Goal: Task Accomplishment & Management: Use online tool/utility

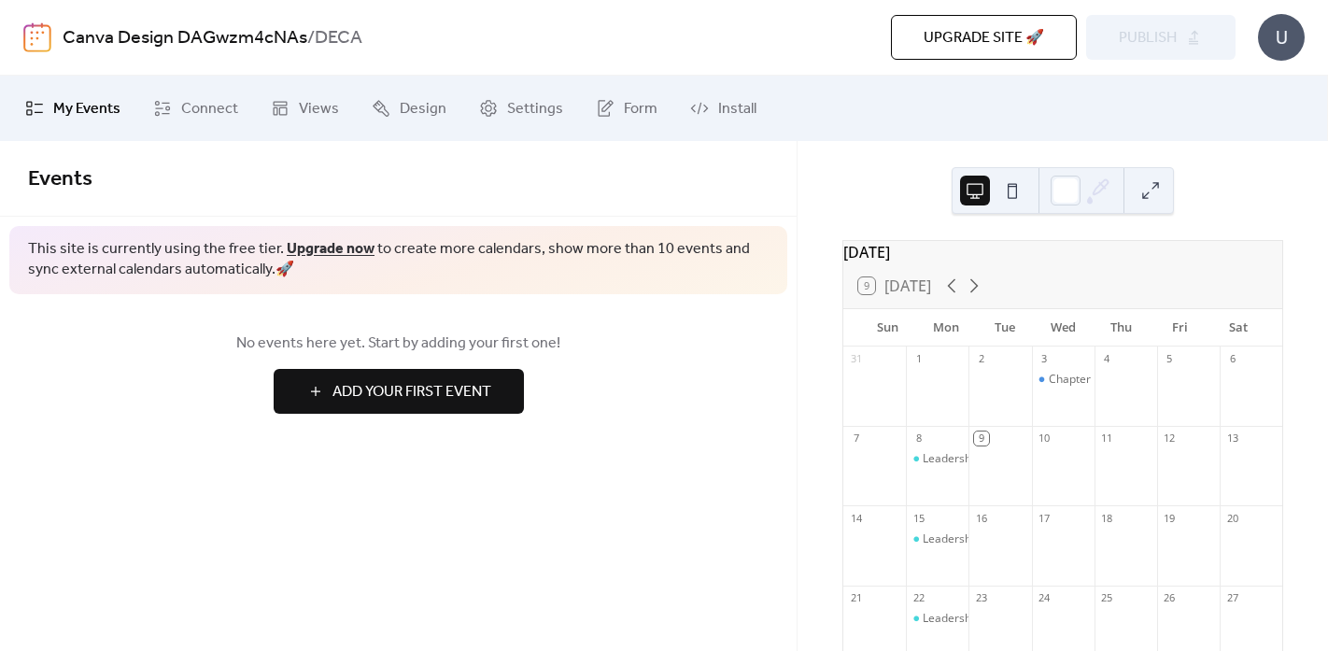
click at [753, 396] on link "Add Your First Event" at bounding box center [398, 391] width 740 height 45
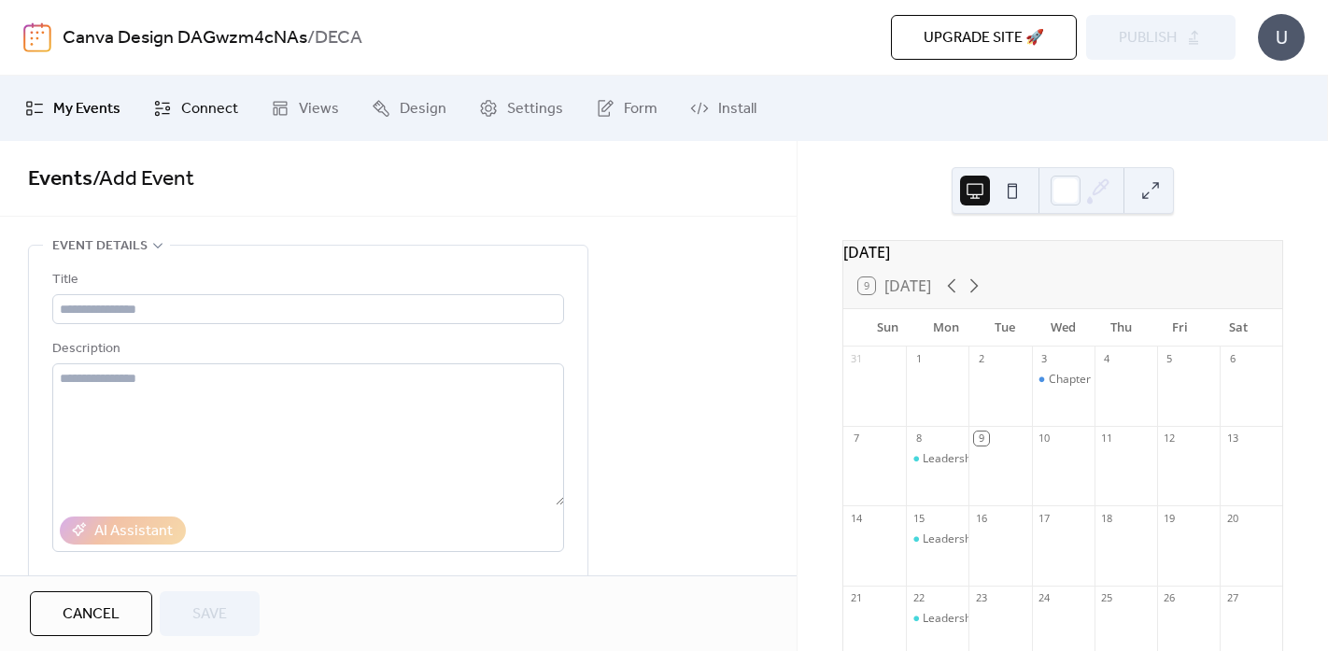
click at [221, 114] on span "Connect" at bounding box center [209, 109] width 57 height 22
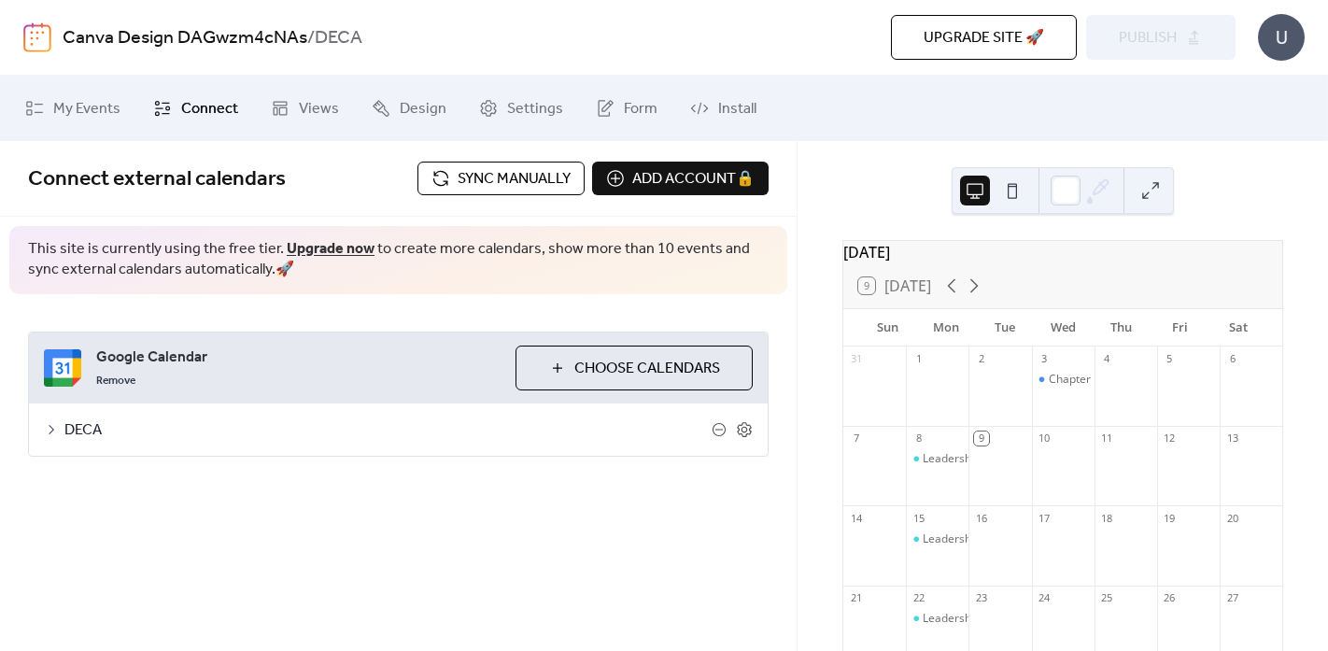
click at [80, 428] on span "DECA" at bounding box center [387, 430] width 647 height 22
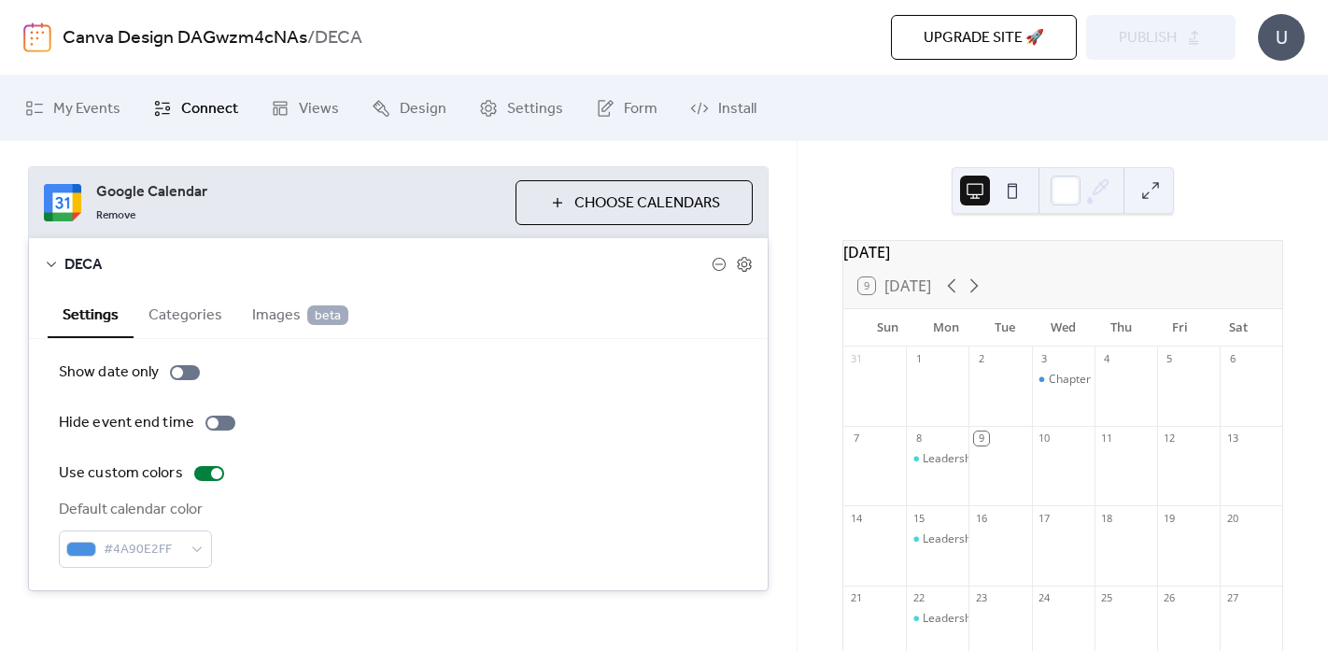
scroll to position [180, 0]
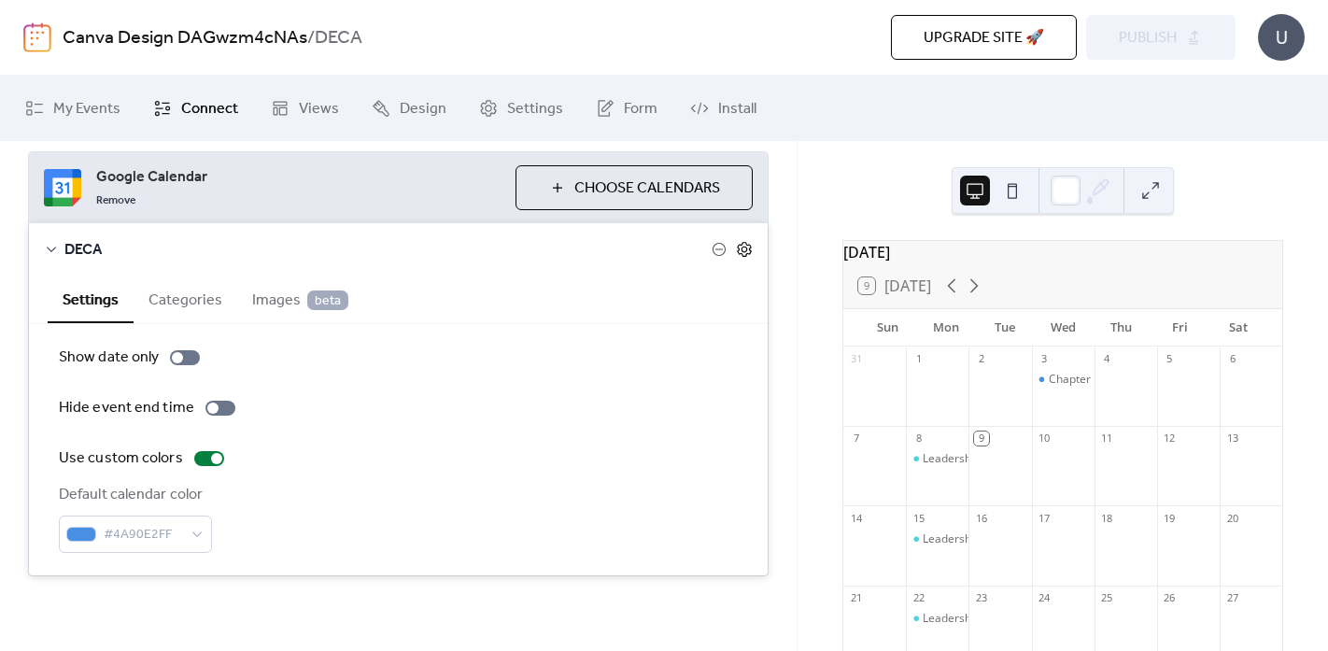
click at [741, 244] on icon at bounding box center [744, 249] width 17 height 17
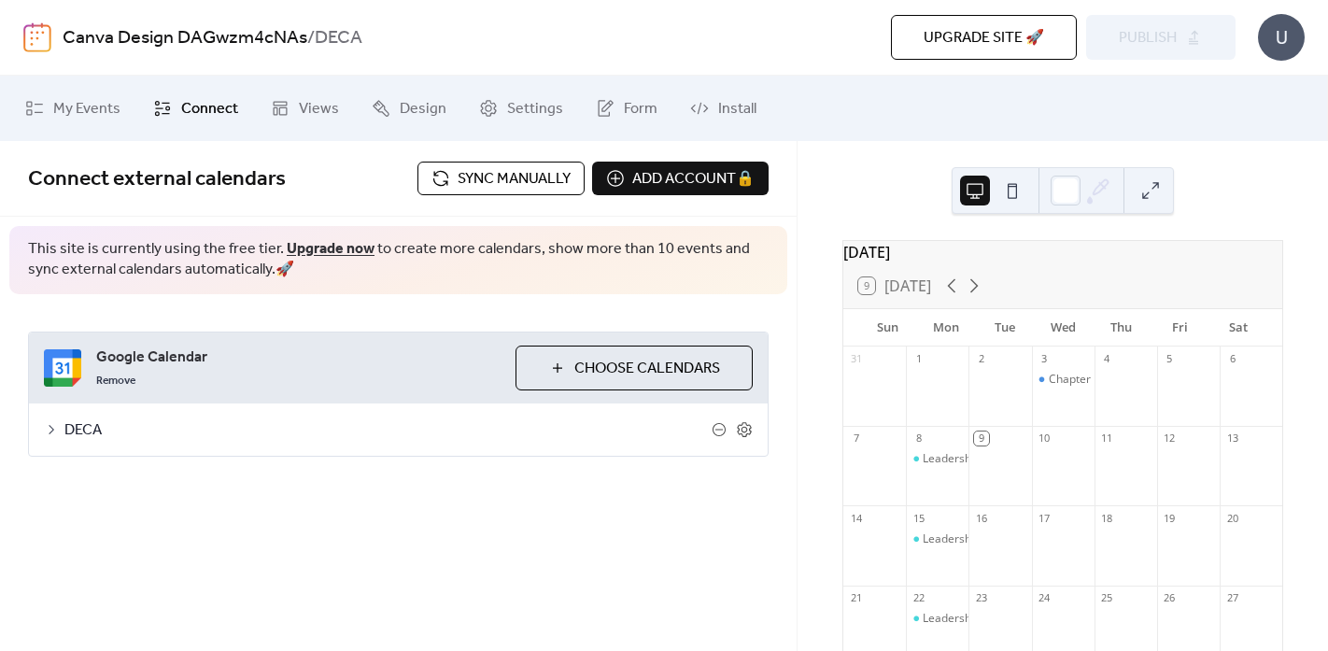
click at [67, 422] on span "DECA" at bounding box center [387, 430] width 647 height 22
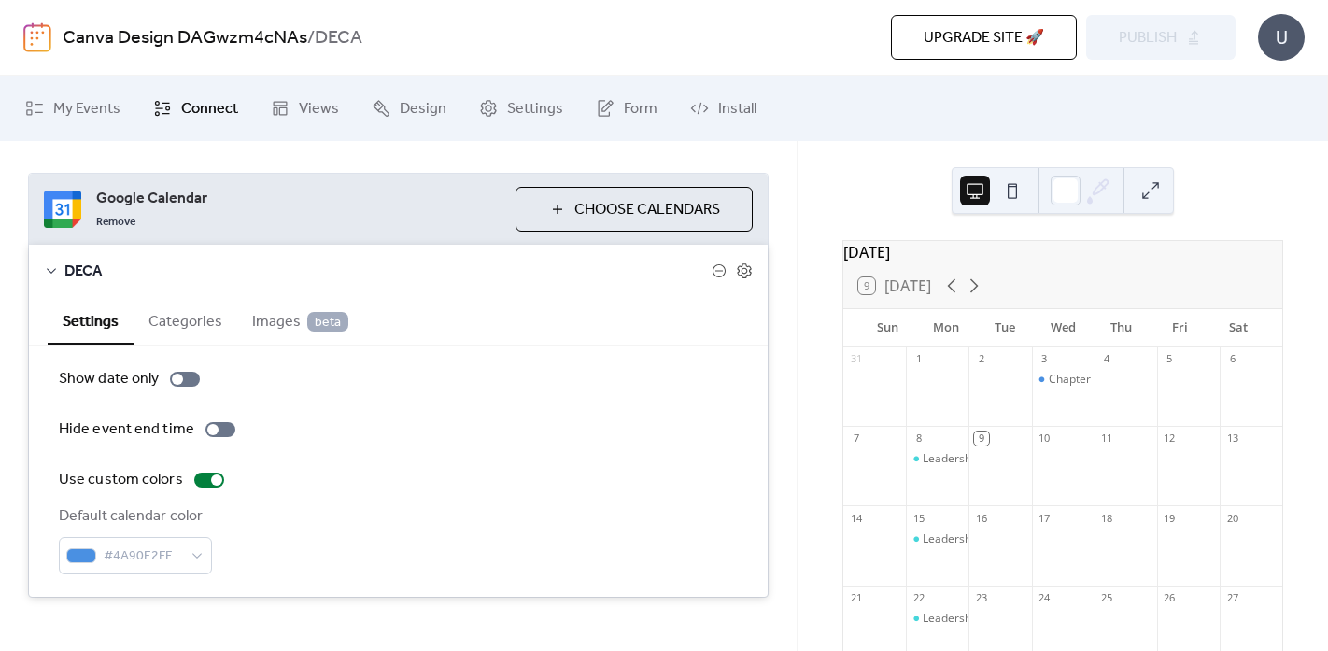
scroll to position [180, 0]
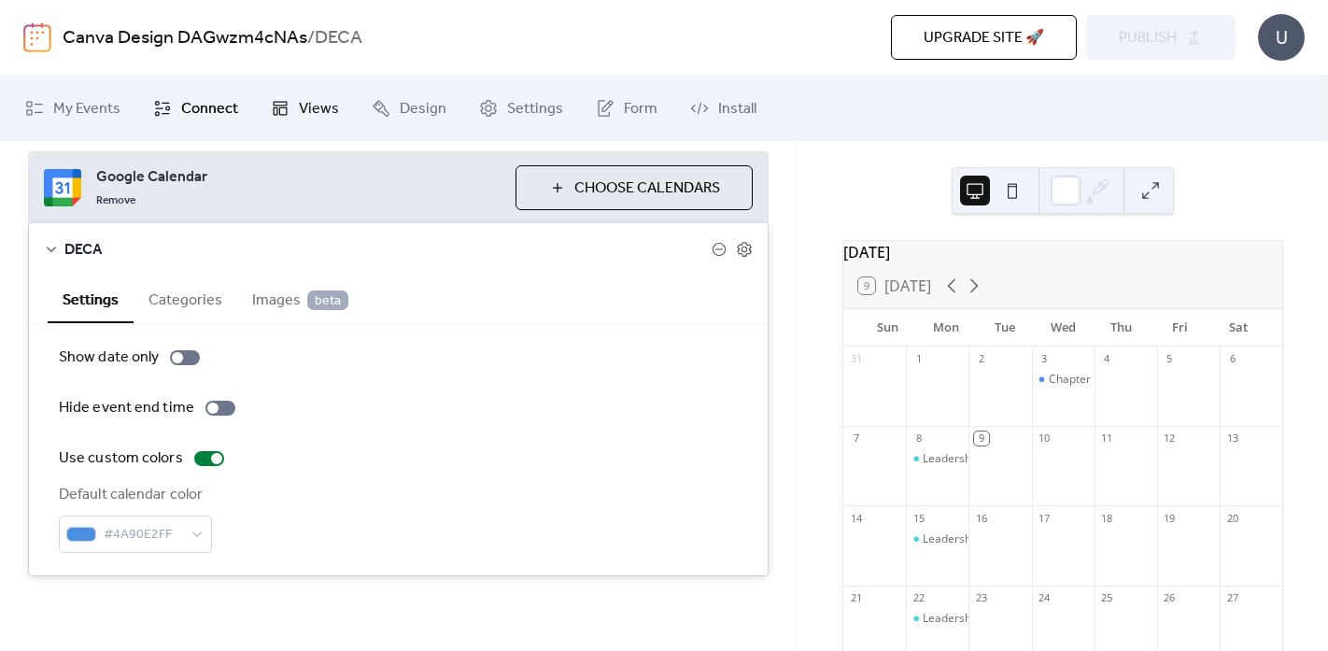
click at [305, 101] on span "Views" at bounding box center [319, 109] width 40 height 22
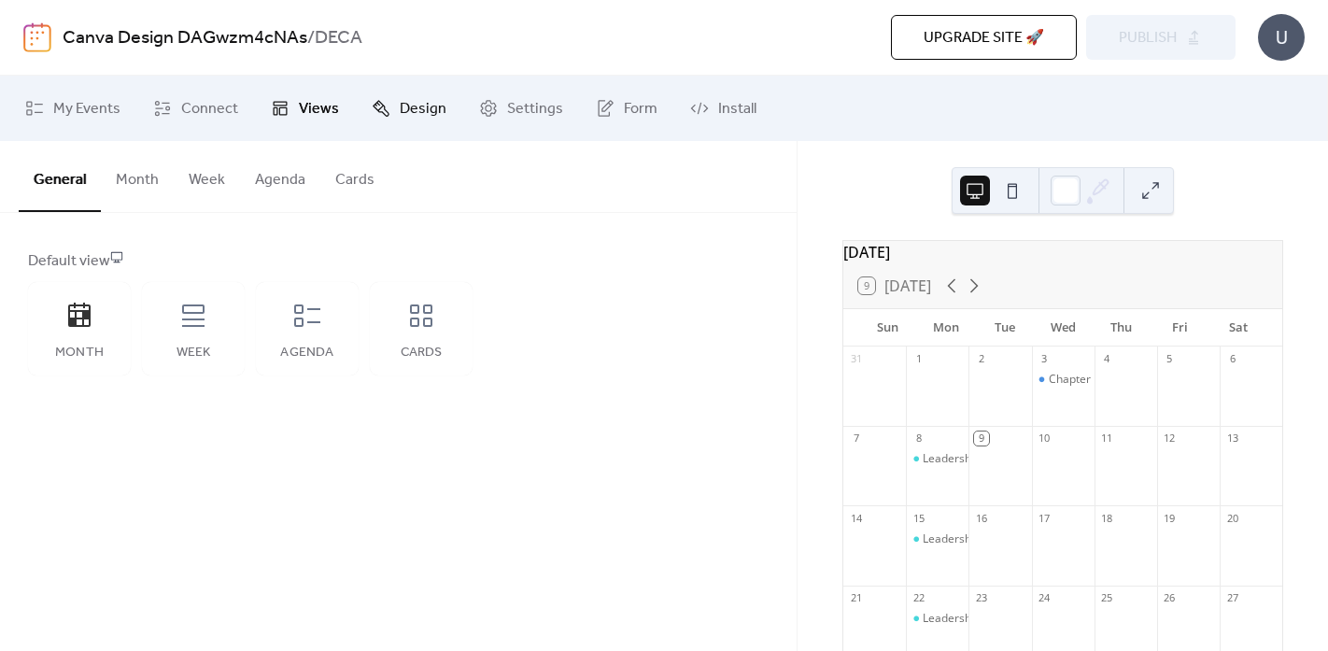
click at [422, 118] on span "Design" at bounding box center [423, 109] width 47 height 22
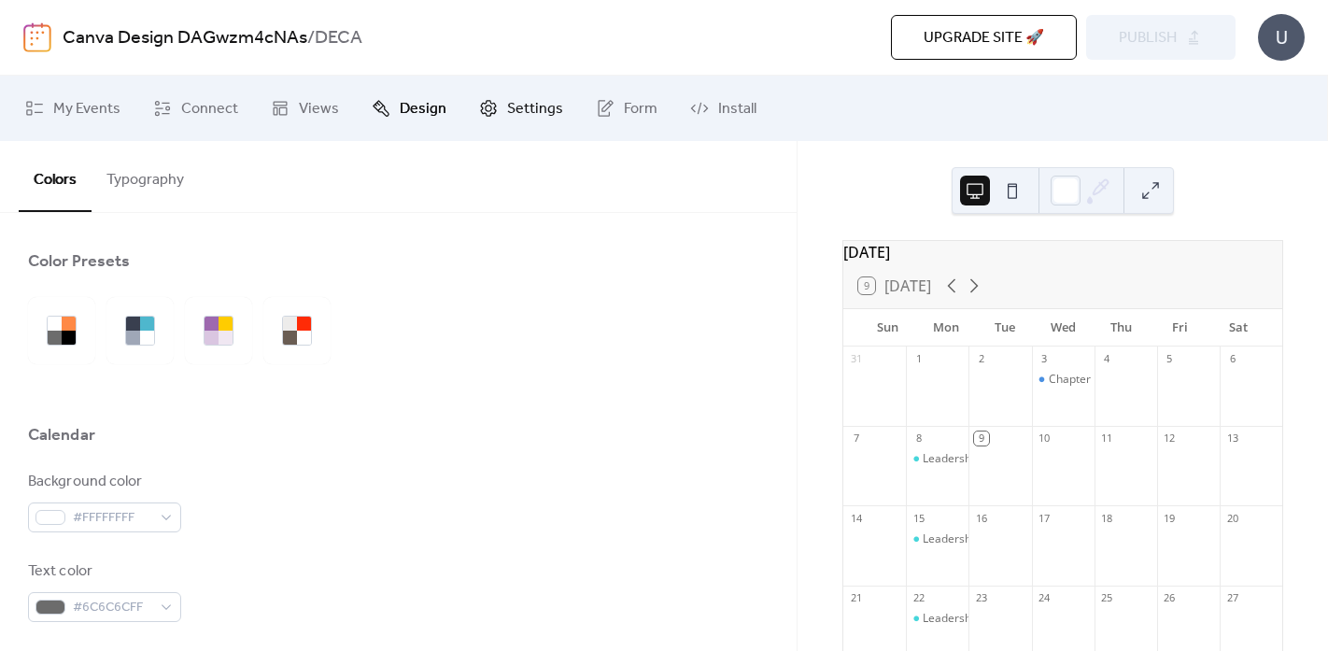
click at [489, 110] on icon at bounding box center [489, 108] width 16 height 17
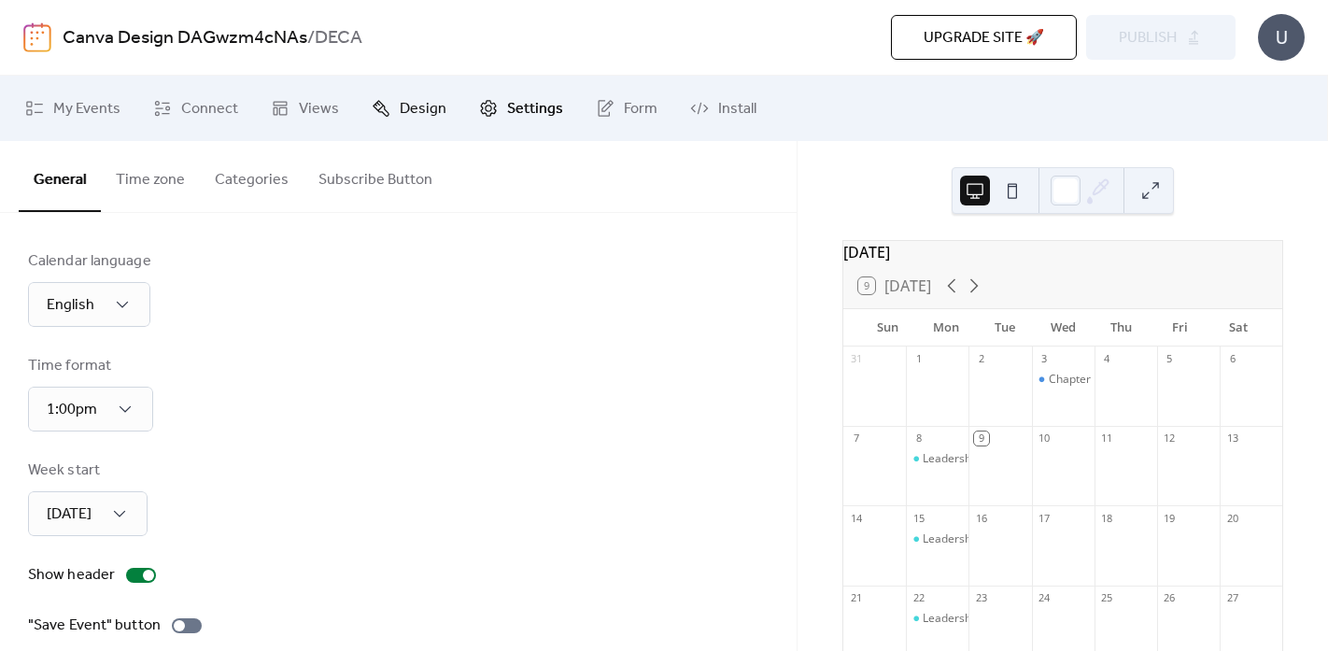
click at [400, 108] on span "Design" at bounding box center [423, 109] width 47 height 22
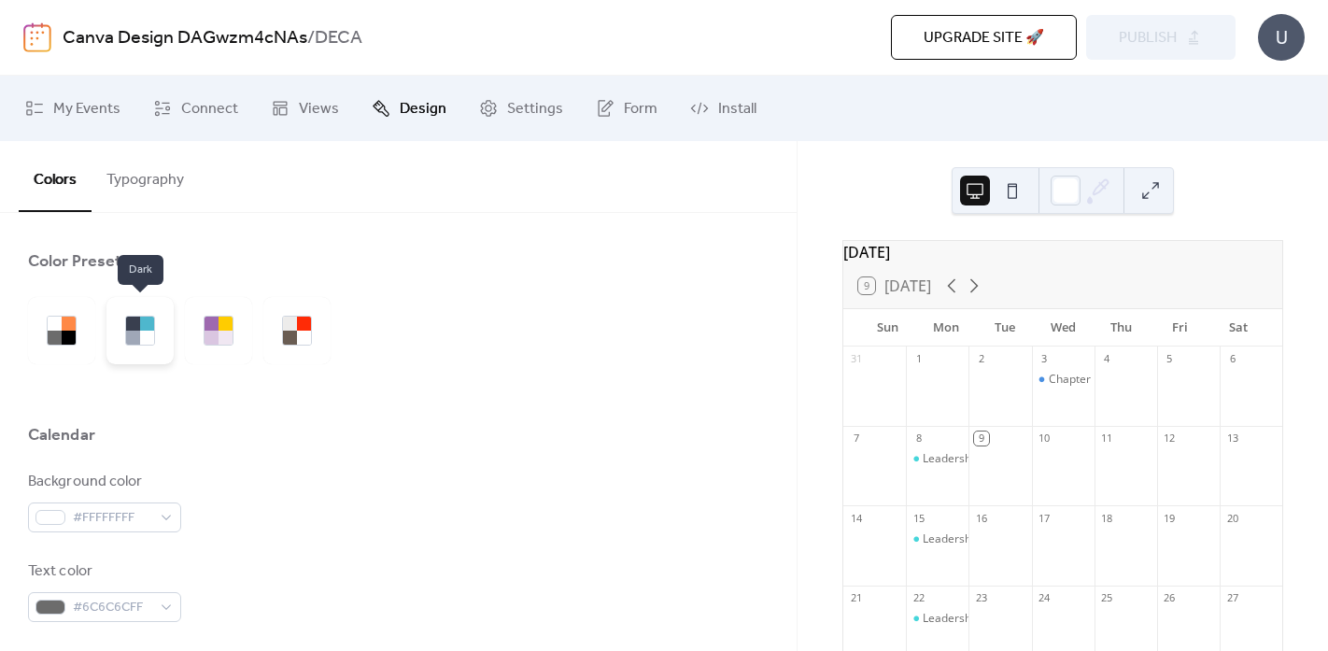
click at [143, 329] on div at bounding box center [147, 324] width 14 height 14
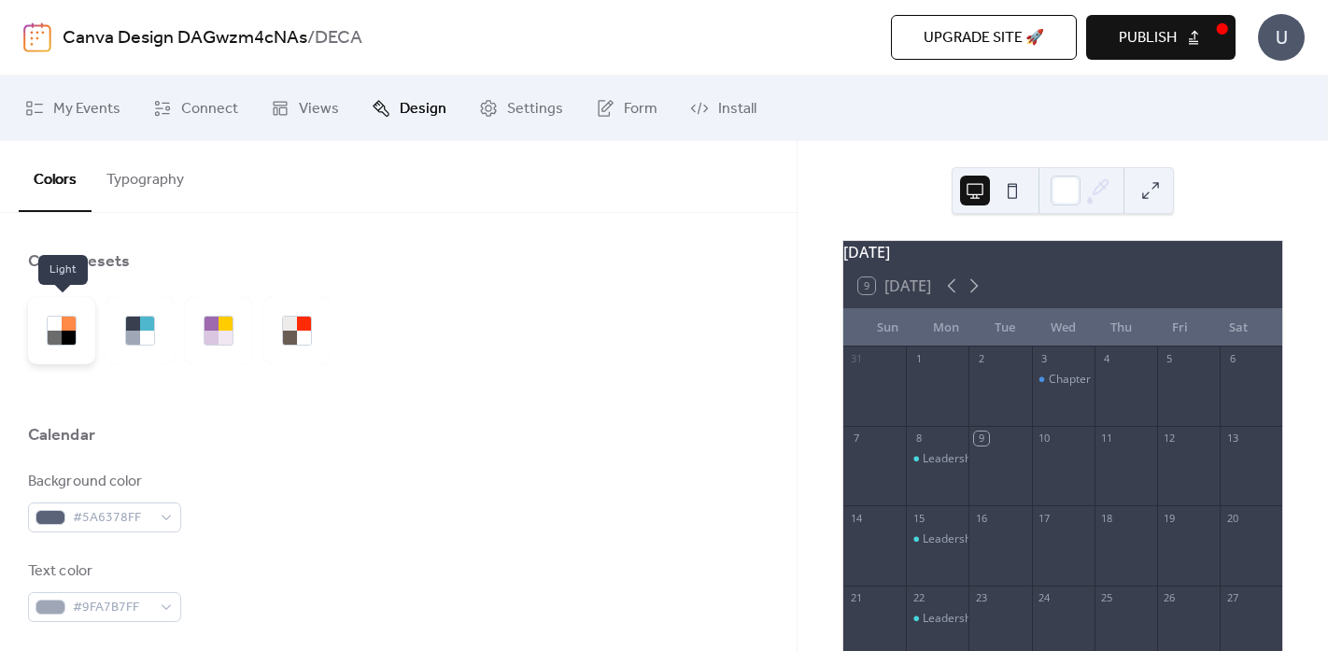
click at [69, 328] on div at bounding box center [69, 324] width 14 height 14
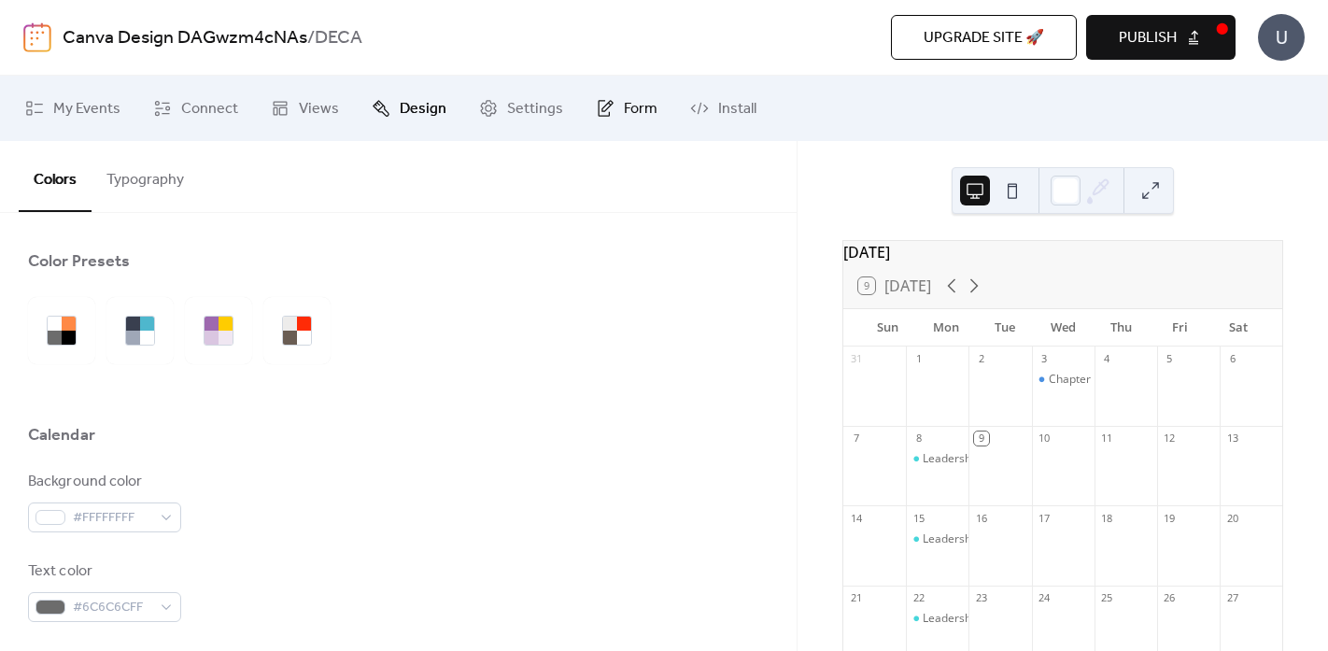
click at [645, 104] on span "Form" at bounding box center [641, 109] width 34 height 22
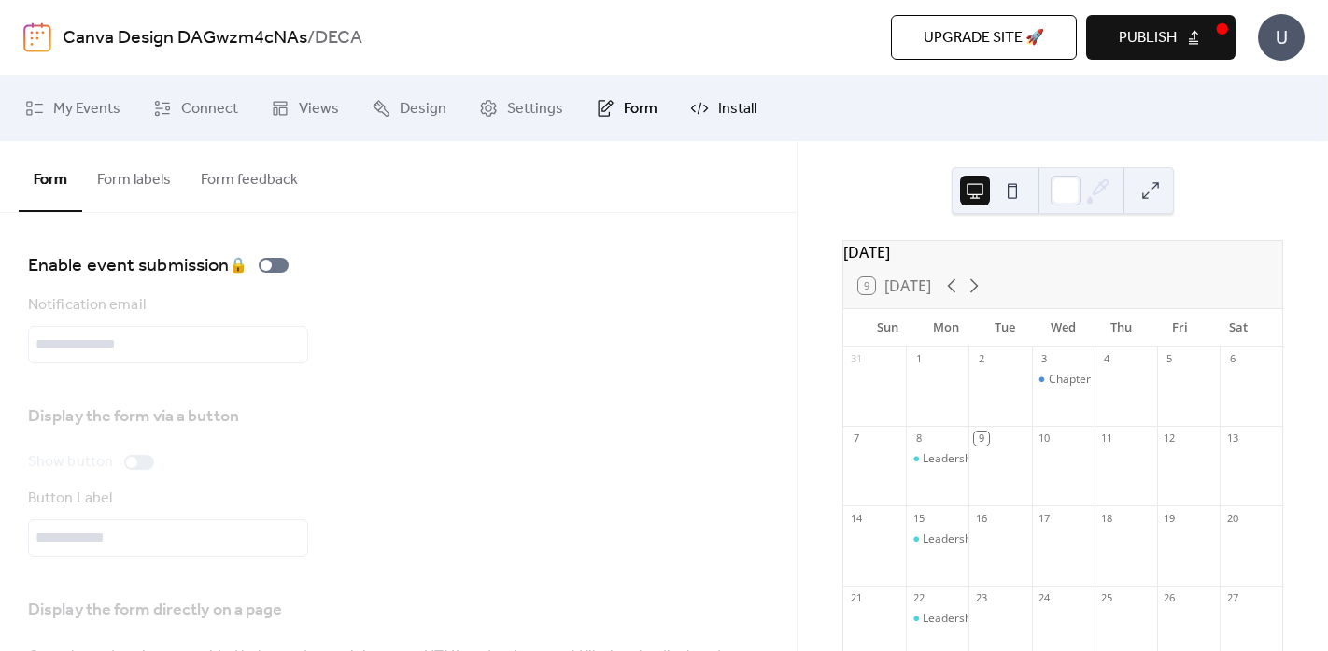
click at [718, 104] on span "Install" at bounding box center [737, 109] width 38 height 22
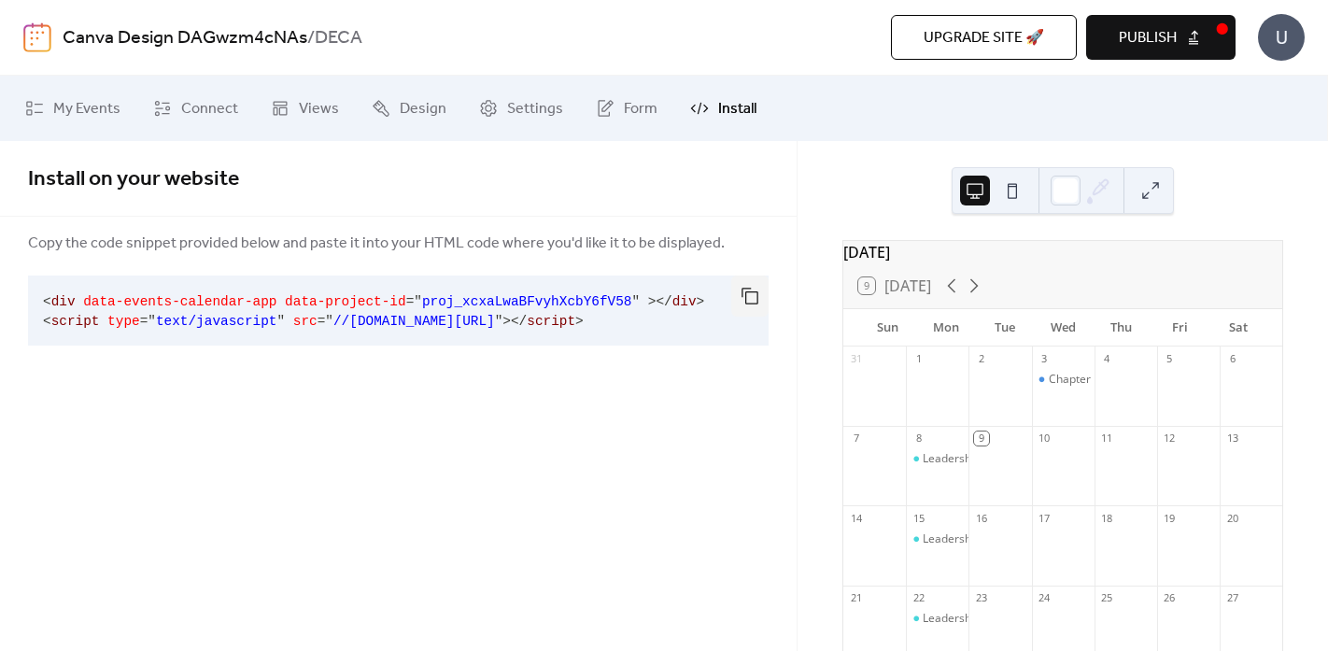
click at [1147, 43] on span "Publish" at bounding box center [1148, 38] width 58 height 22
click at [77, 104] on span "My Events" at bounding box center [86, 109] width 67 height 22
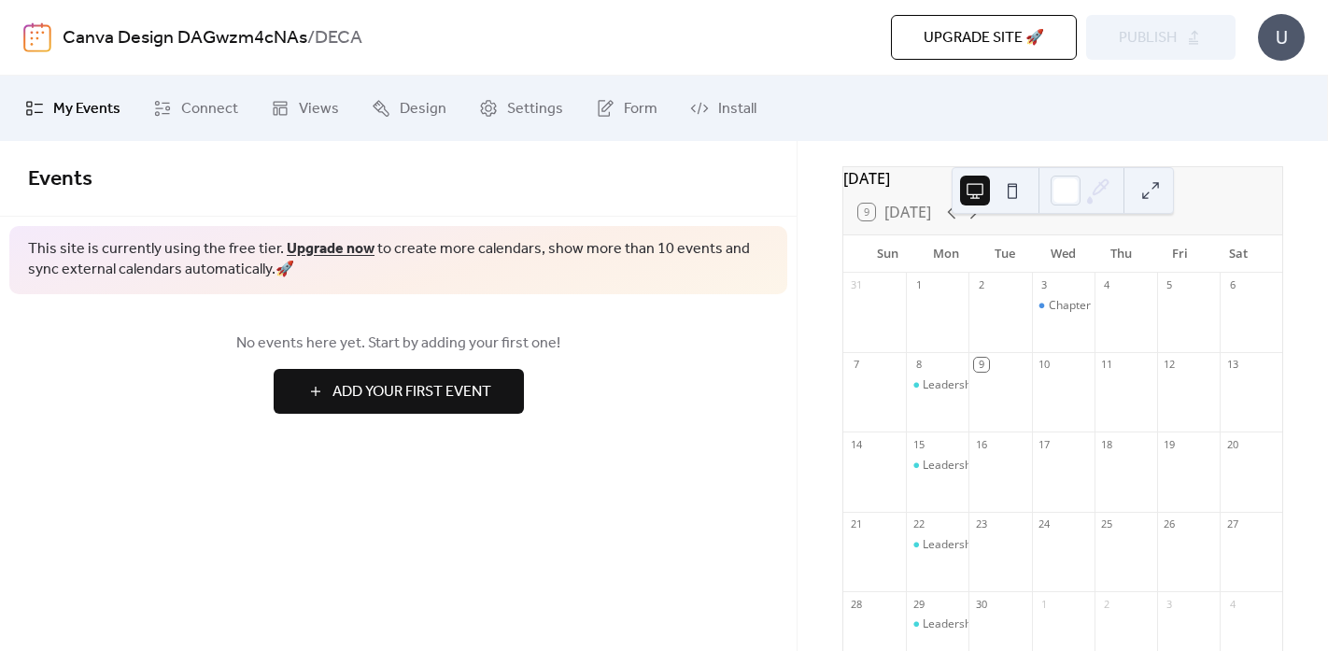
scroll to position [87, 0]
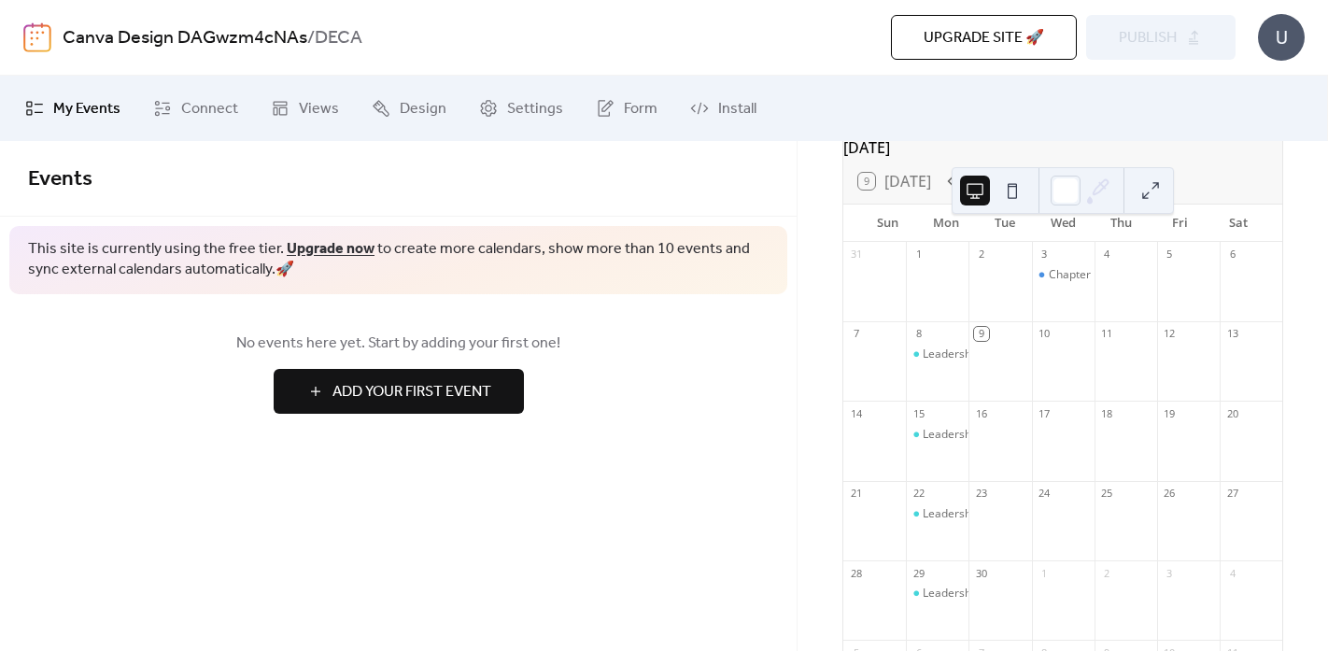
scroll to position [106, 0]
click at [1048, 448] on div at bounding box center [1063, 449] width 63 height 48
click at [80, 104] on span "My Events" at bounding box center [86, 109] width 67 height 22
click at [190, 98] on span "Connect" at bounding box center [209, 109] width 57 height 22
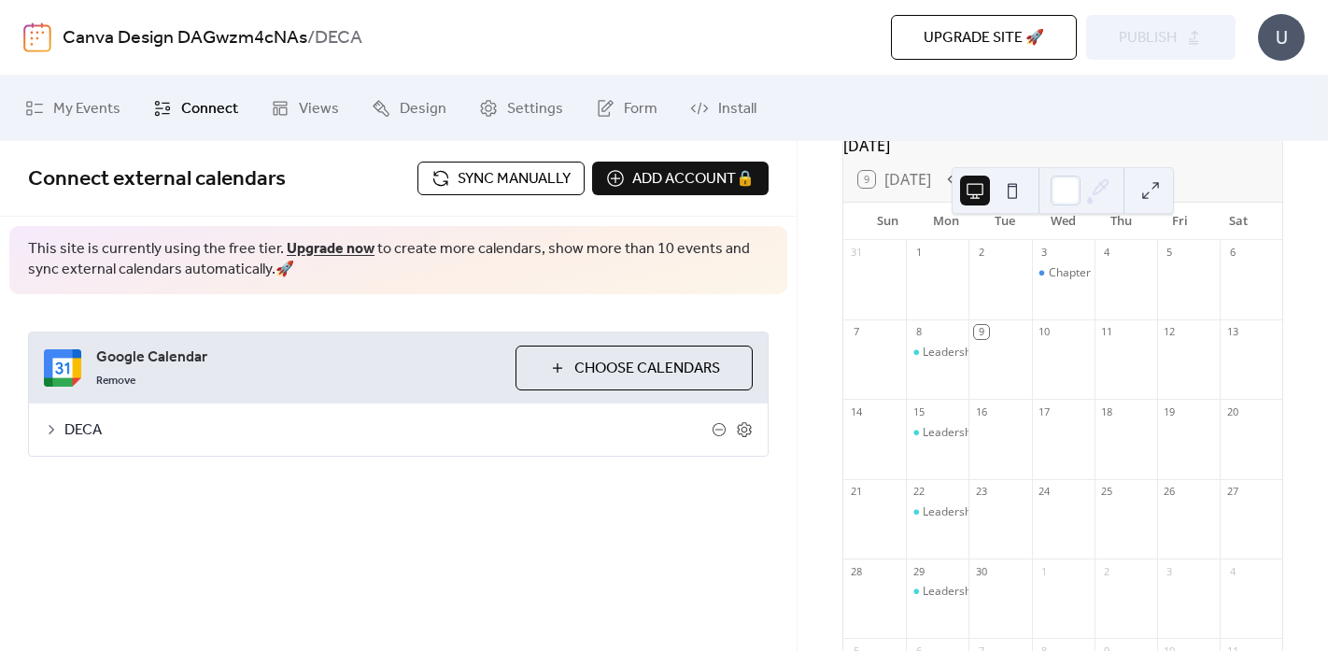
click at [67, 429] on span "DECA" at bounding box center [387, 430] width 647 height 22
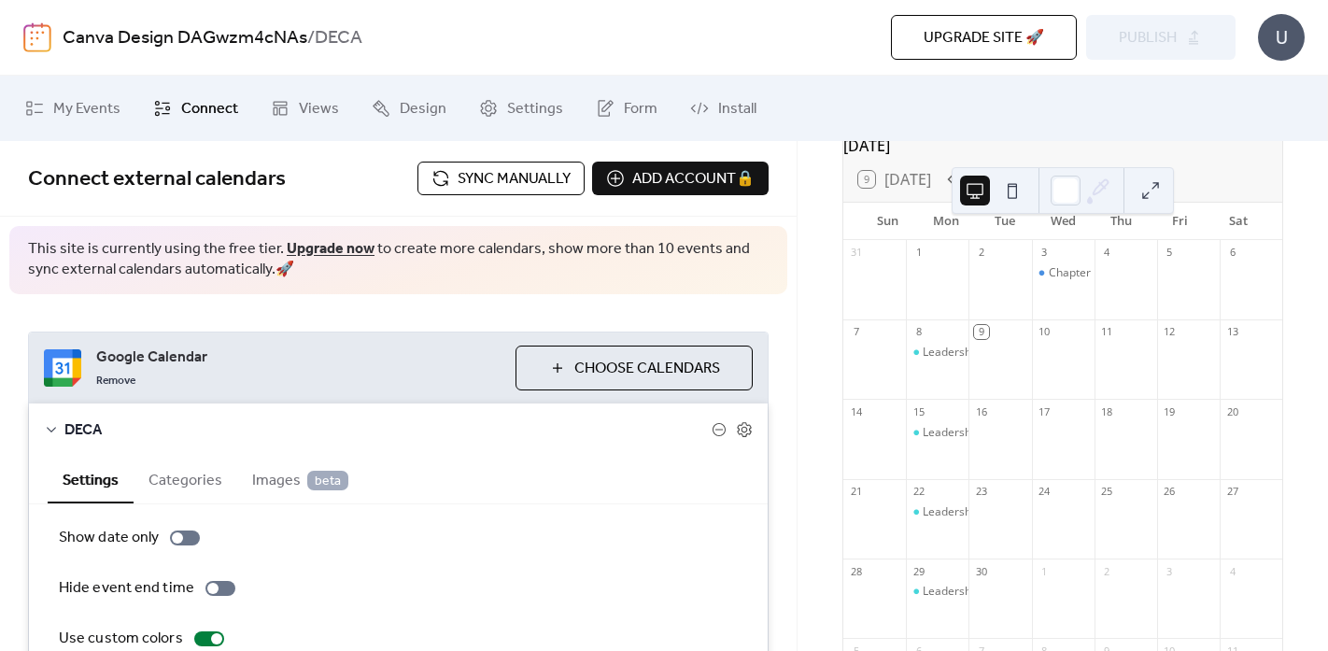
click at [162, 494] on button "Categories" at bounding box center [186, 479] width 104 height 46
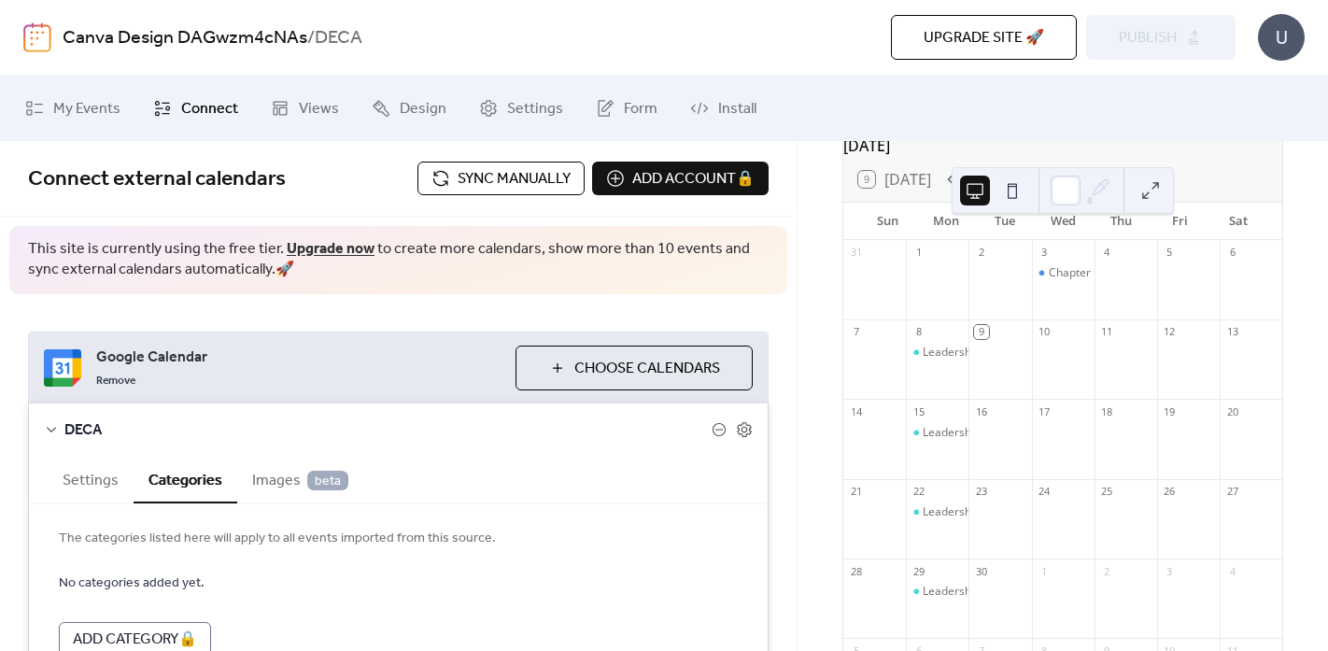
click at [277, 486] on span "Images beta" at bounding box center [300, 481] width 96 height 22
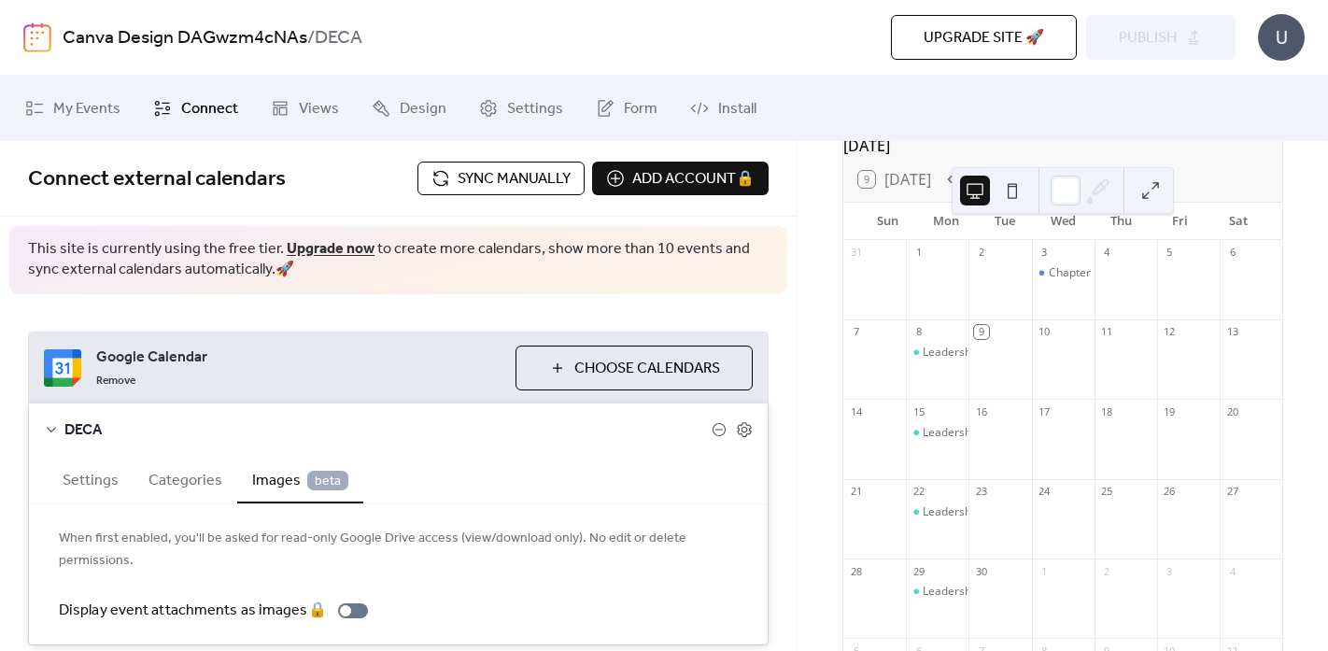
scroll to position [69, 0]
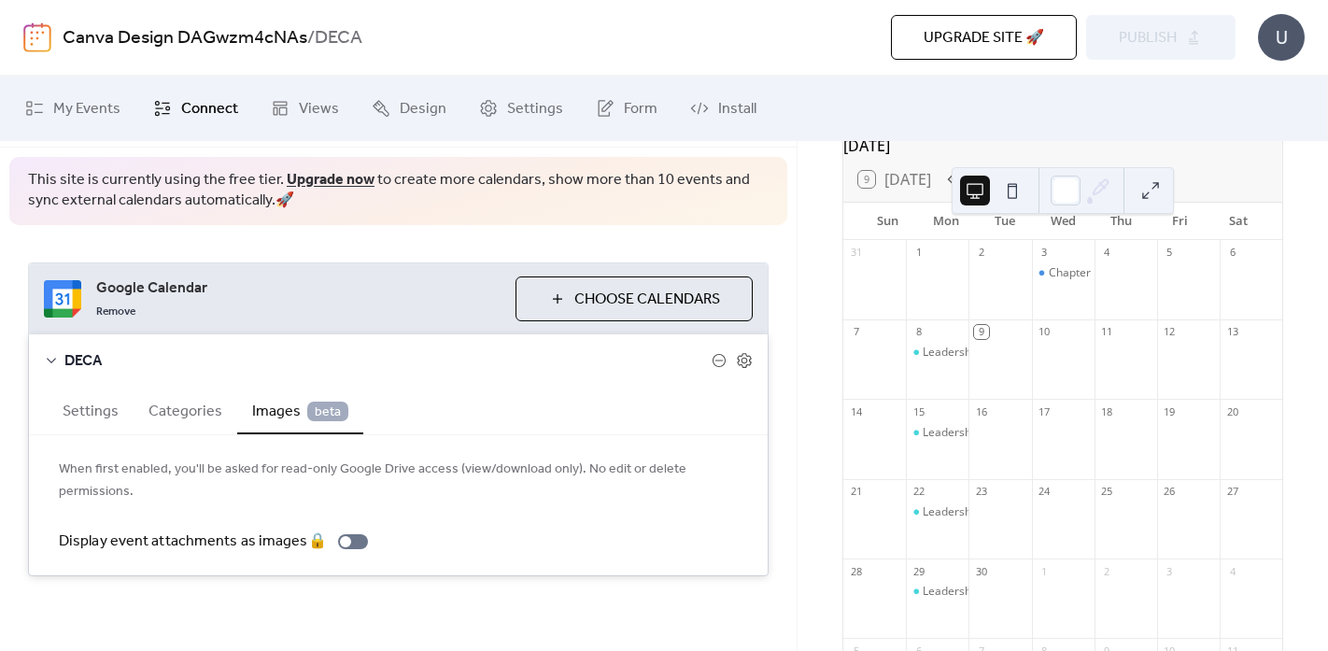
click at [83, 401] on button "Settings" at bounding box center [91, 410] width 86 height 46
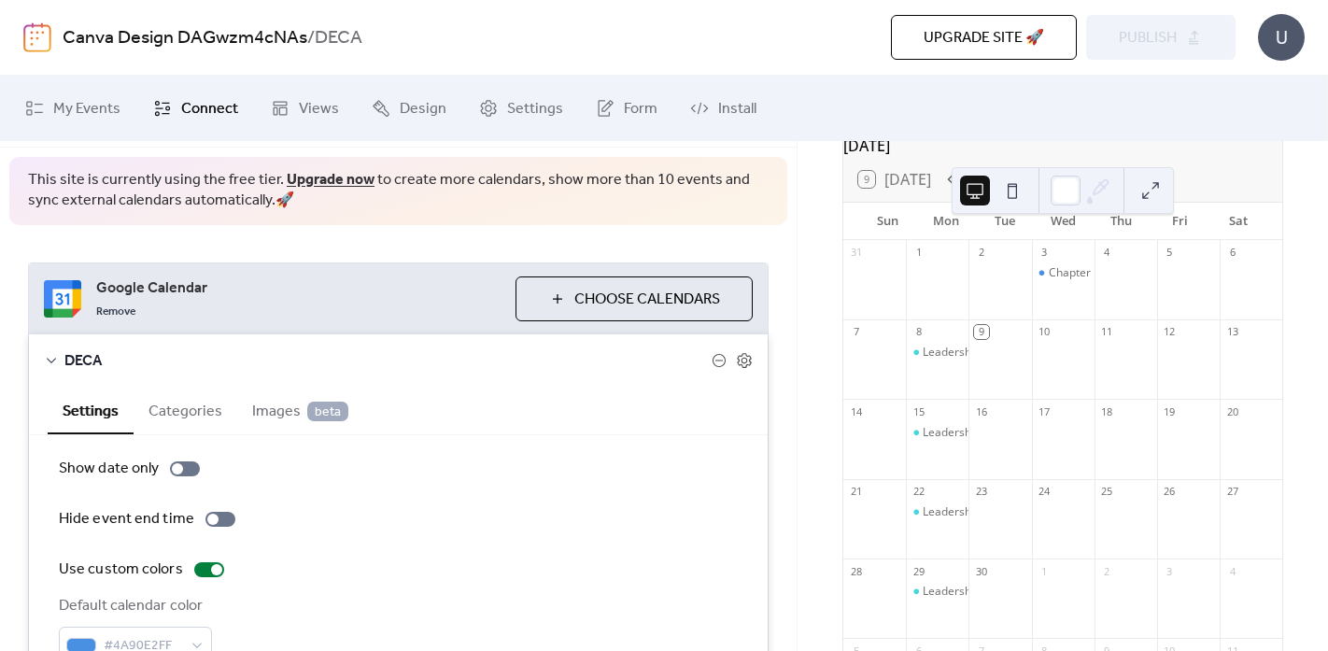
scroll to position [180, 0]
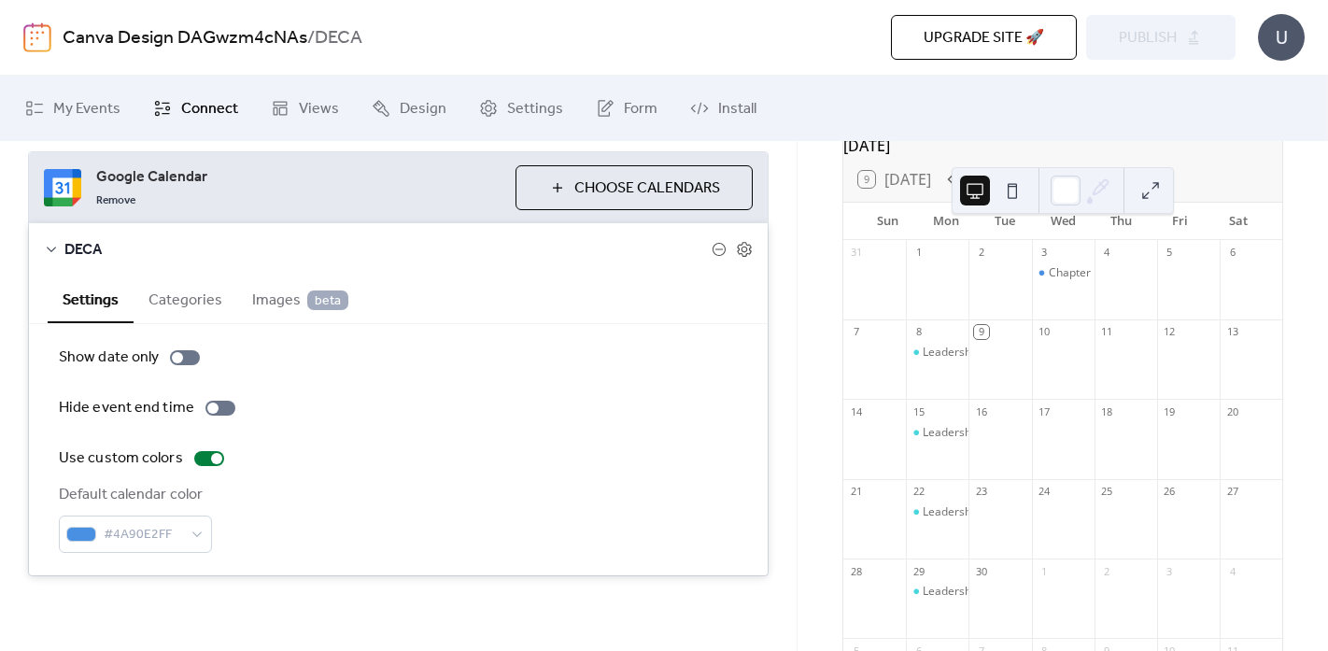
click at [105, 169] on span "Google Calendar" at bounding box center [298, 177] width 404 height 22
drag, startPoint x: 105, startPoint y: 169, endPoint x: 64, endPoint y: 182, distance: 42.2
click at [105, 169] on span "Google Calendar" at bounding box center [298, 177] width 404 height 22
click at [57, 244] on icon at bounding box center [51, 249] width 15 height 15
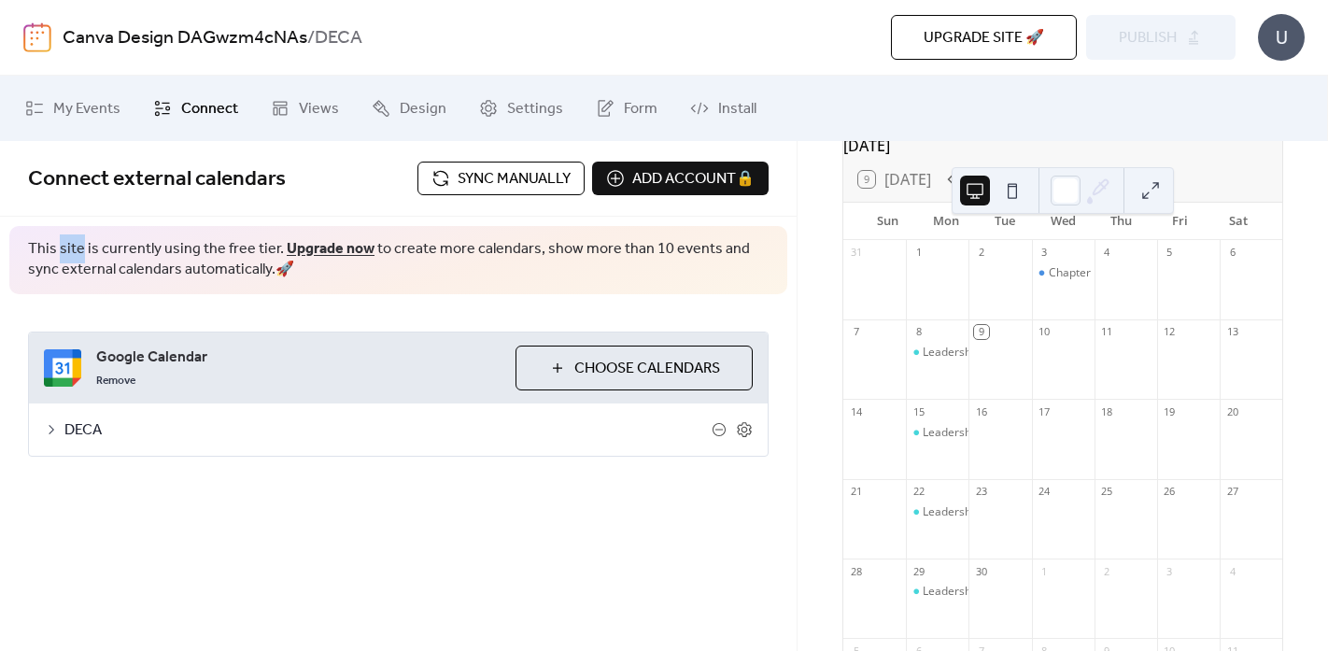
click at [57, 244] on span "This site is currently using the free tier. Upgrade now to create more calendar…" at bounding box center [398, 260] width 740 height 42
click at [60, 443] on div "DECA" at bounding box center [398, 429] width 739 height 52
click at [90, 427] on span "DECA" at bounding box center [387, 430] width 647 height 22
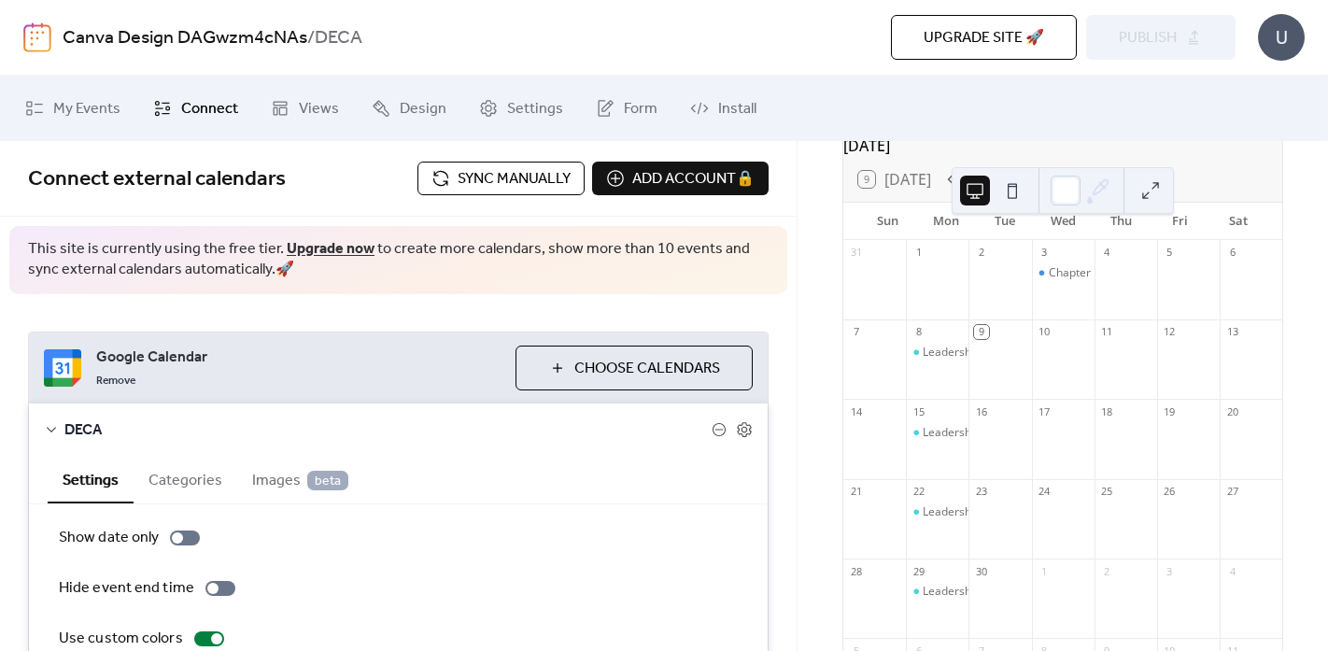
click at [520, 183] on span "Sync manually" at bounding box center [513, 179] width 113 height 22
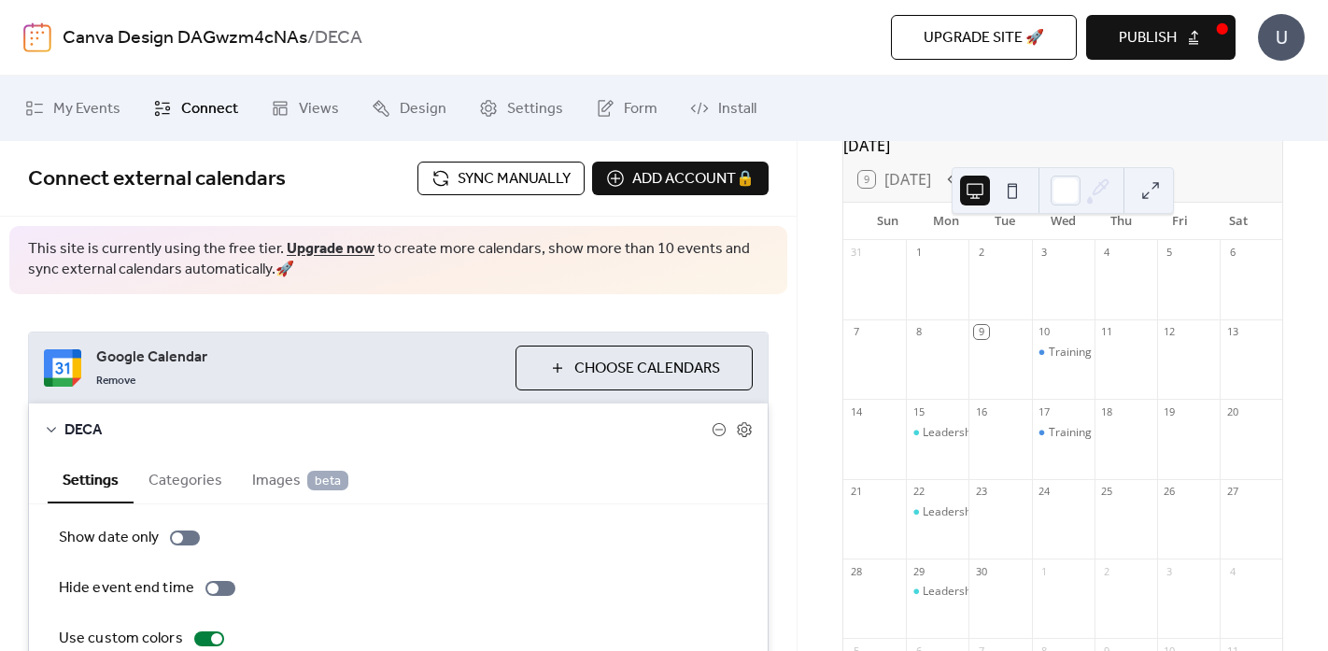
click at [1184, 39] on button "Publish" at bounding box center [1160, 37] width 149 height 45
